Goal: Information Seeking & Learning: Learn about a topic

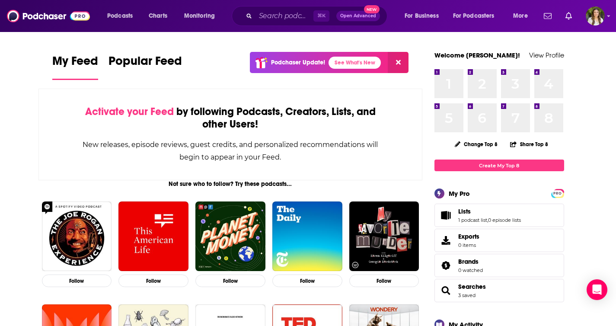
click at [287, 23] on div "⌘ K Open Advanced New" at bounding box center [310, 16] width 156 height 20
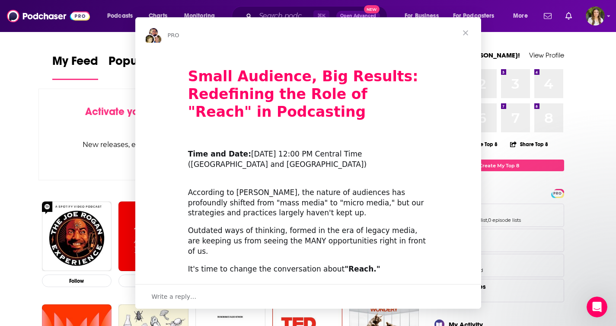
click at [288, 17] on div "PRO" at bounding box center [308, 33] width 346 height 32
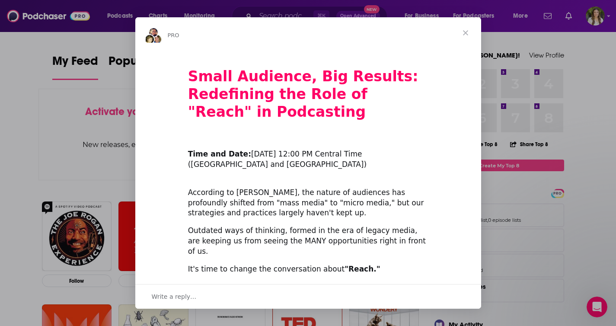
click at [468, 35] on span "Close" at bounding box center [465, 32] width 31 height 31
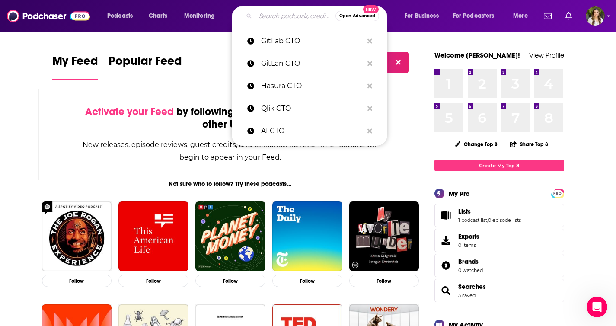
click at [272, 16] on input "Search podcasts, credits, & more..." at bounding box center [296, 16] width 80 height 14
paste input "AI, Government, and the Future"
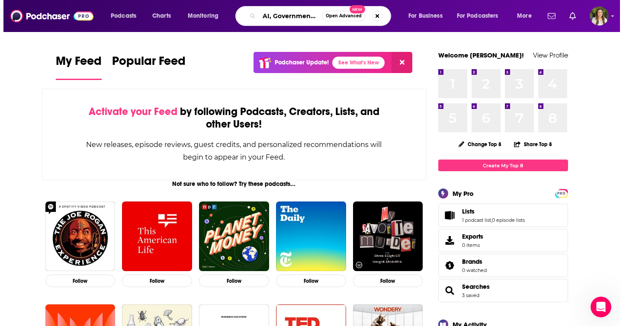
scroll to position [0, 45]
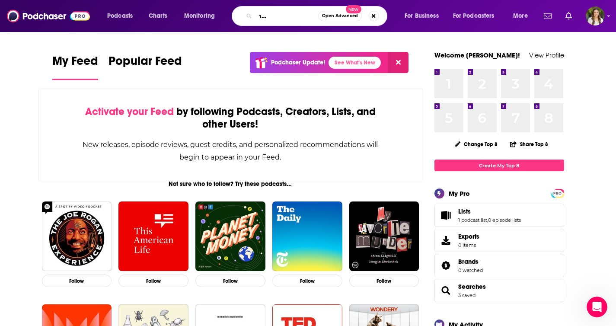
type input "AI, Government, and the Future"
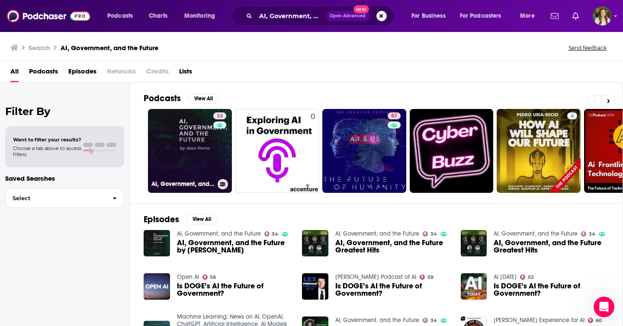
click at [198, 167] on link "34 AI, Government, and the Future" at bounding box center [190, 151] width 84 height 84
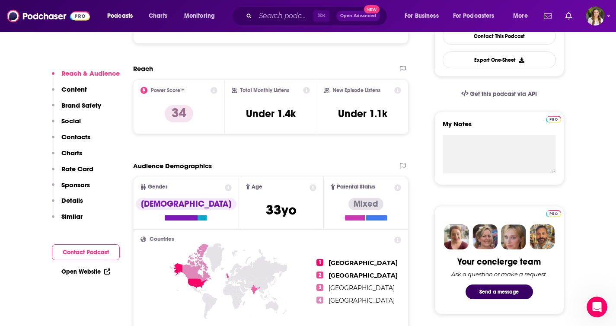
scroll to position [293, 0]
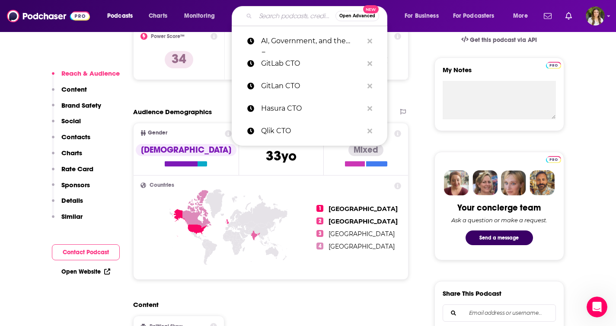
click at [272, 15] on input "Search podcasts, credits, & more..." at bounding box center [296, 16] width 80 height 14
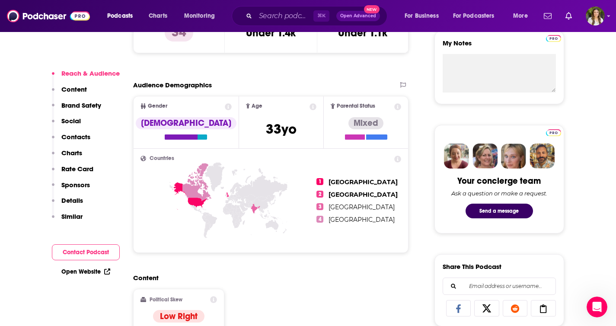
click at [67, 214] on p "Similar" at bounding box center [71, 216] width 21 height 8
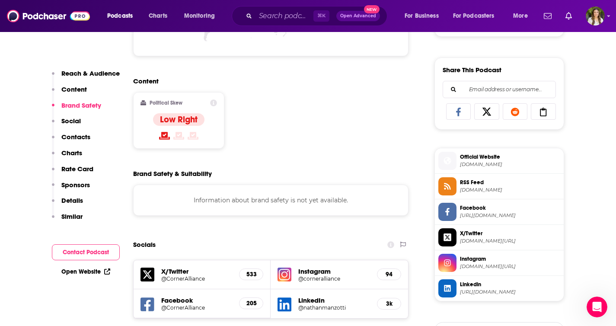
scroll to position [518, 0]
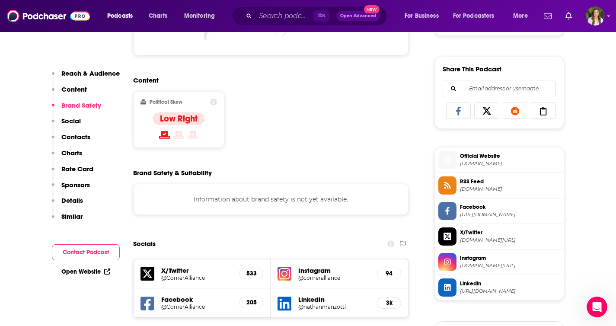
click at [213, 103] on icon at bounding box center [213, 102] width 7 height 7
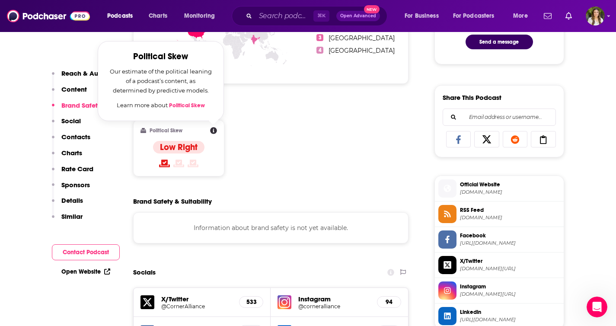
scroll to position [486, 0]
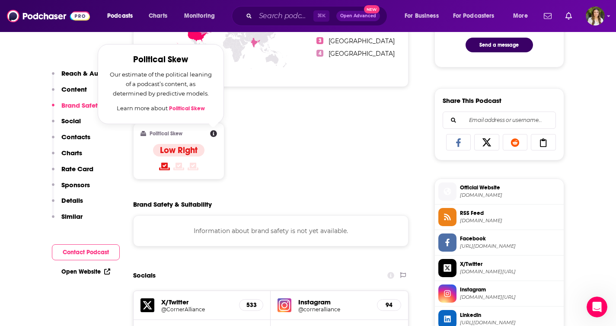
click at [192, 110] on link "Political Skew" at bounding box center [187, 108] width 36 height 7
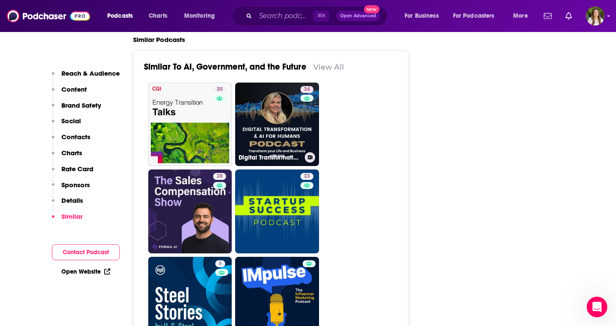
scroll to position [1584, 0]
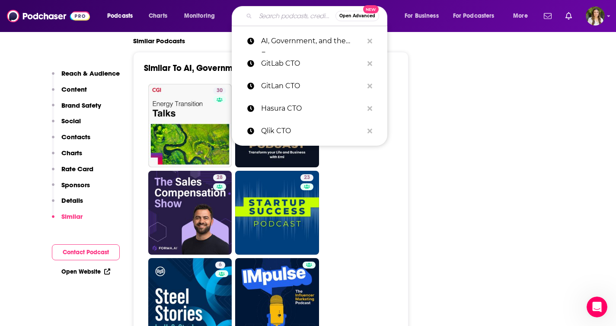
click at [278, 18] on input "Search podcasts, credits, & more..." at bounding box center [296, 16] width 80 height 14
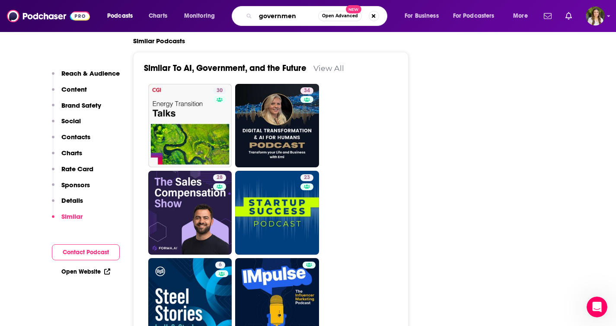
type input "government"
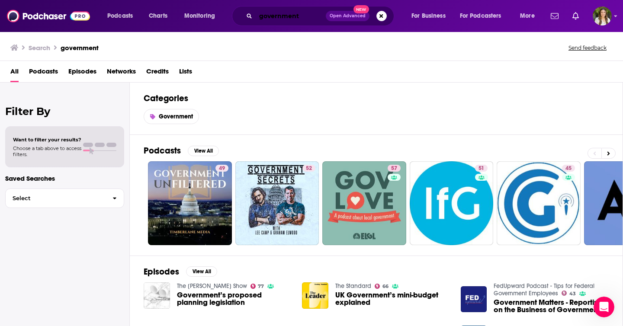
click at [311, 16] on input "government" at bounding box center [291, 16] width 70 height 14
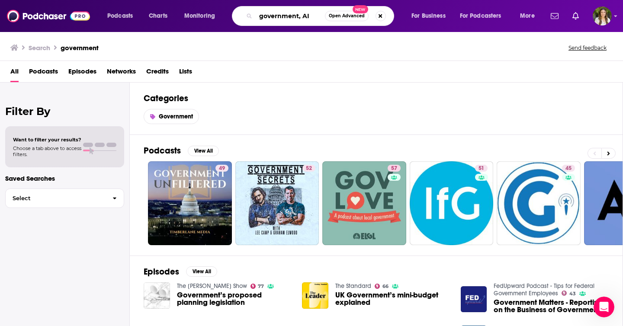
type input "government, AI"
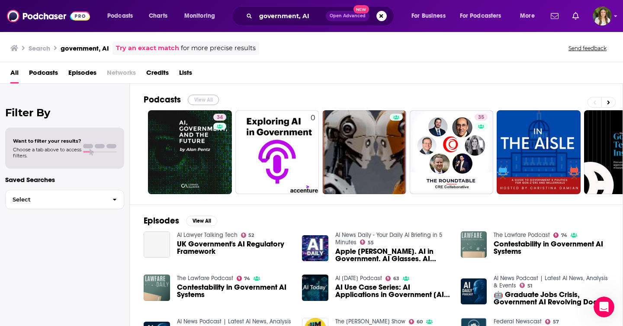
click at [201, 100] on button "View All" at bounding box center [203, 100] width 31 height 10
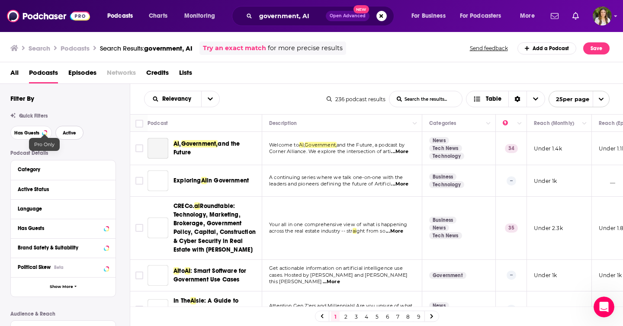
click at [68, 133] on span "Active" at bounding box center [69, 133] width 13 height 5
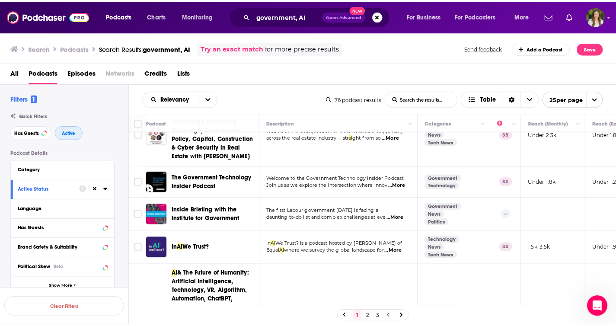
scroll to position [32, 0]
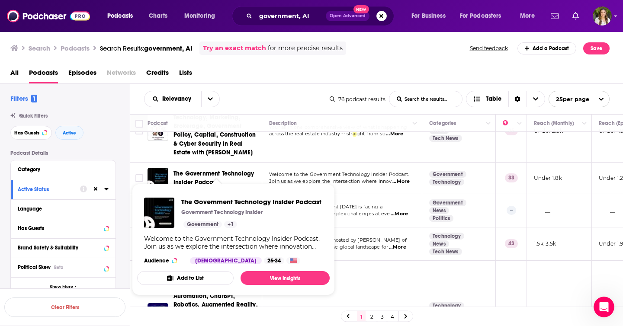
click at [218, 174] on span "The Government Technology Insider Podcast" at bounding box center [213, 178] width 80 height 16
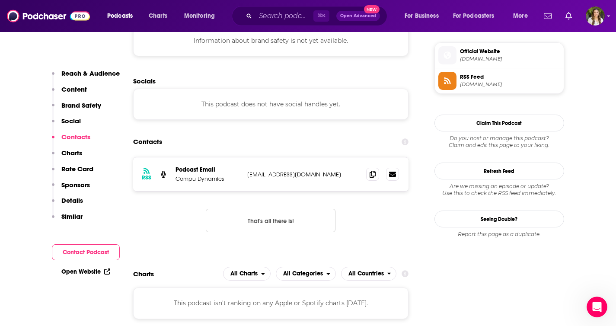
scroll to position [601, 0]
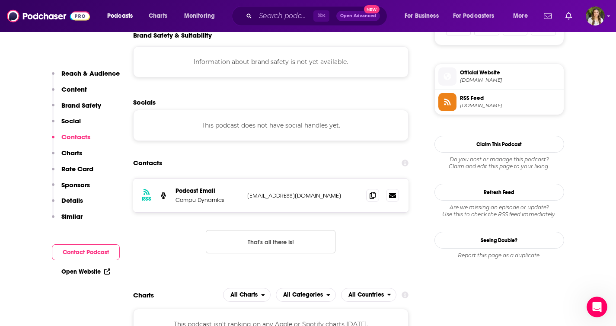
click at [199, 204] on p "Compu Dynamics" at bounding box center [208, 199] width 65 height 7
drag, startPoint x: 244, startPoint y: 195, endPoint x: 269, endPoint y: 204, distance: 26.7
click at [270, 205] on div "RSS Podcast Email Compu Dynamics [EMAIL_ADDRESS][DOMAIN_NAME] [EMAIL_ADDRESS][D…" at bounding box center [271, 196] width 276 height 34
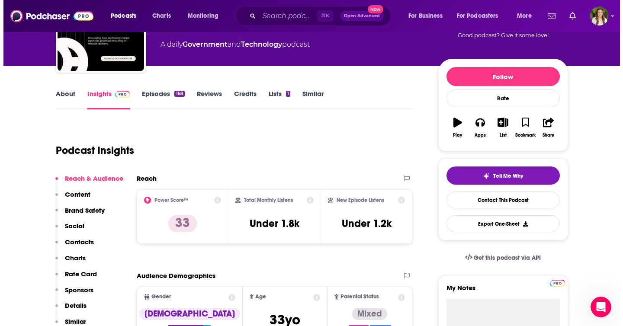
scroll to position [0, 0]
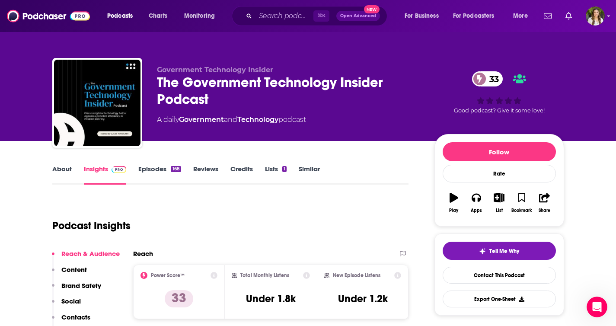
click at [61, 165] on link "About" at bounding box center [61, 175] width 19 height 20
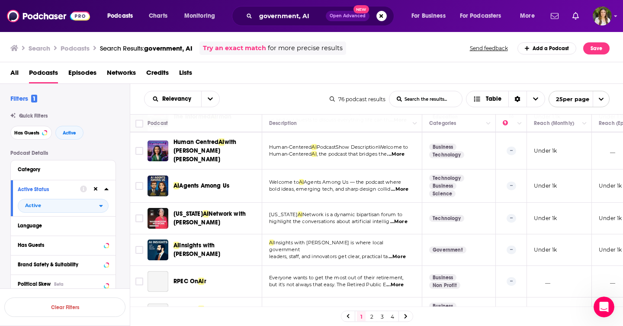
scroll to position [683, 0]
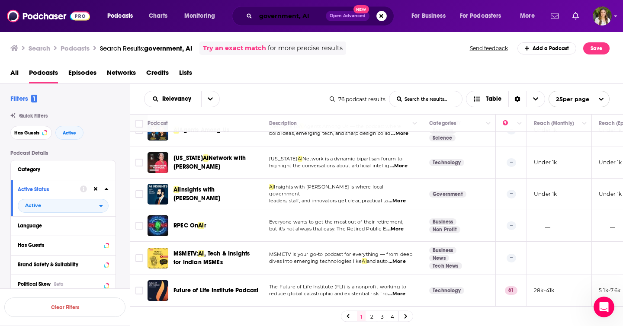
click at [302, 15] on input "government, AI" at bounding box center [291, 16] width 70 height 14
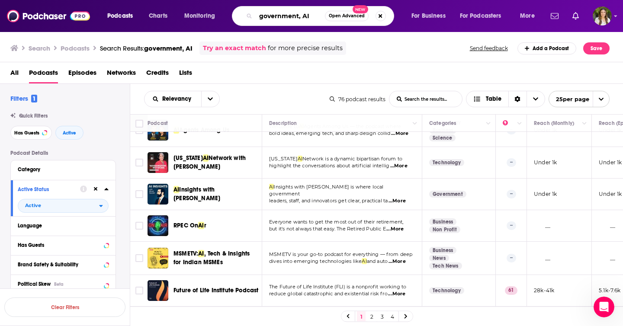
click at [302, 15] on input "government, AI" at bounding box center [290, 16] width 69 height 14
type input "government, security"
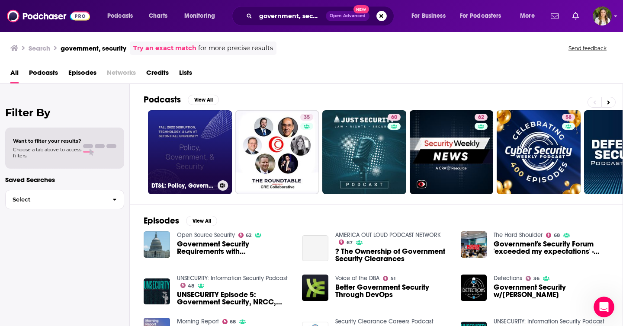
click at [204, 145] on link "DT&L: Policy, Government, & Security - Project Podcast" at bounding box center [190, 152] width 84 height 84
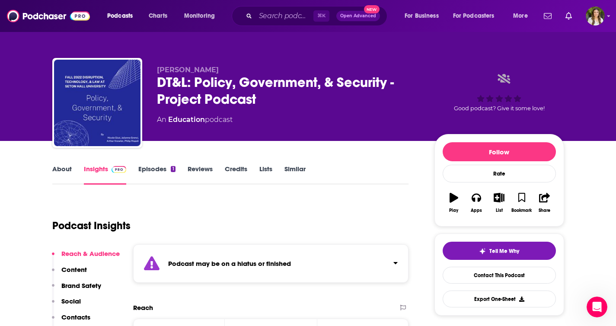
click at [55, 169] on link "About" at bounding box center [61, 175] width 19 height 20
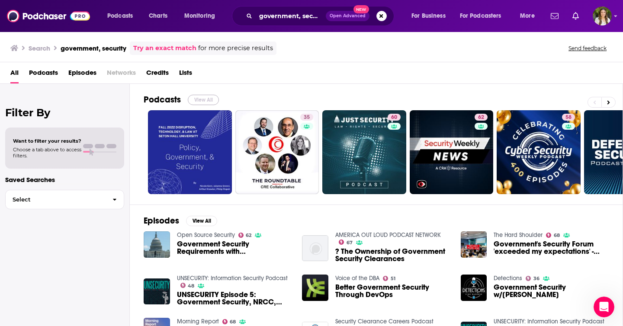
click at [206, 104] on button "View All" at bounding box center [203, 100] width 31 height 10
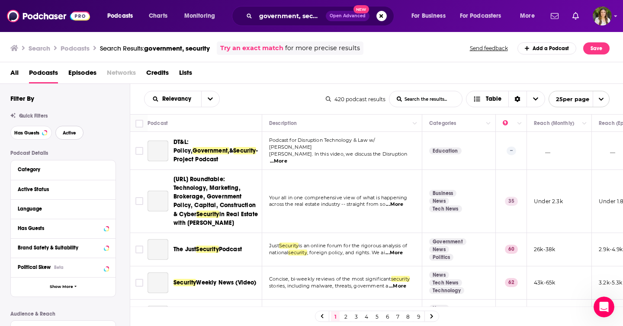
click at [74, 132] on span "Active" at bounding box center [69, 133] width 13 height 5
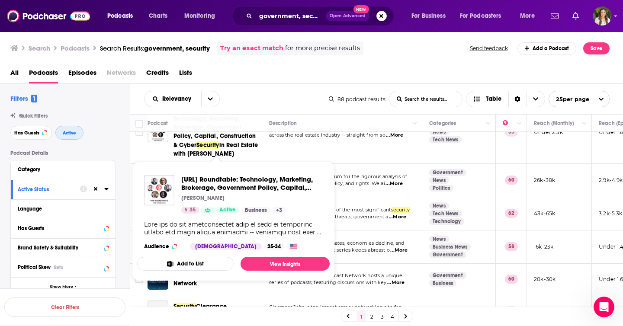
scroll to position [38, 0]
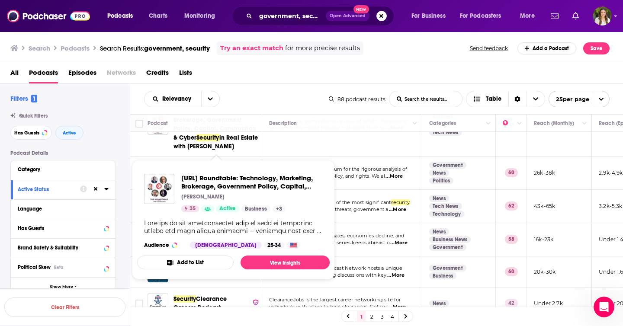
click at [286, 85] on div "Relevancy List Search Input Search the results... Table 88 podcast results List…" at bounding box center [376, 99] width 493 height 30
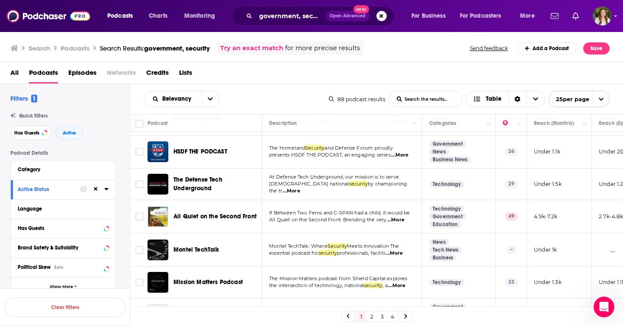
scroll to position [507, 0]
